Goal: Use online tool/utility

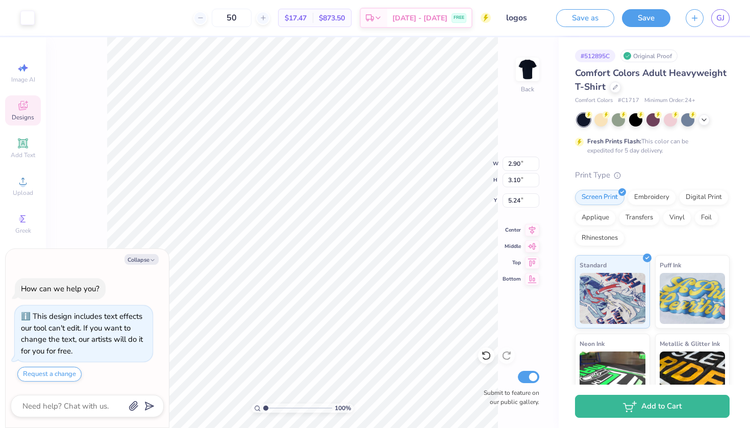
click at [29, 105] on div "Designs" at bounding box center [23, 110] width 36 height 30
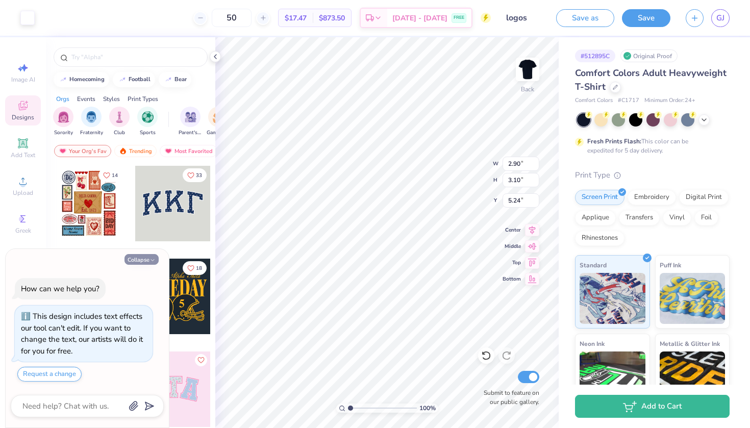
click at [149, 259] on button "Collapse" at bounding box center [142, 259] width 34 height 11
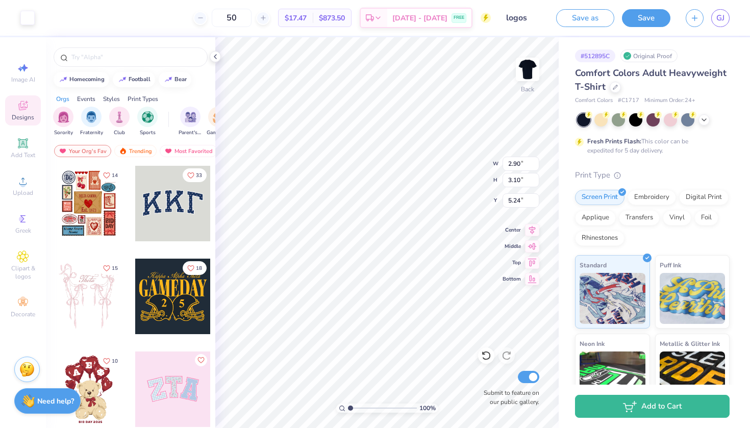
type textarea "x"
click at [22, 148] on icon at bounding box center [23, 143] width 10 height 10
type input "5.59"
type input "1.62"
type input "11.69"
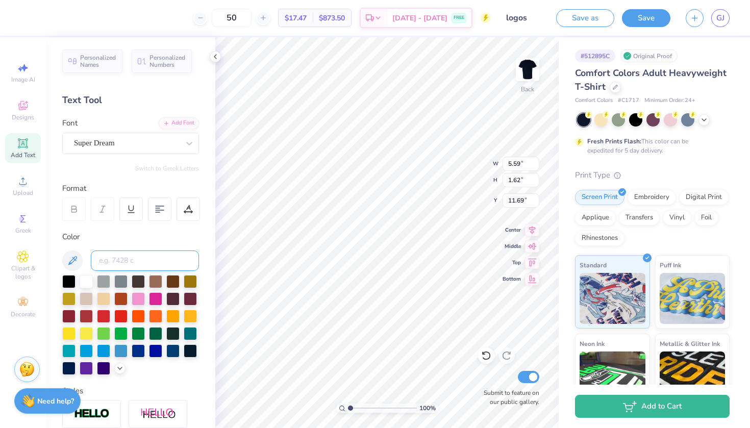
click at [135, 257] on input at bounding box center [145, 261] width 108 height 20
type input "325"
click at [724, 23] on span "GJ" at bounding box center [721, 18] width 8 height 12
